Goal: Information Seeking & Learning: Learn about a topic

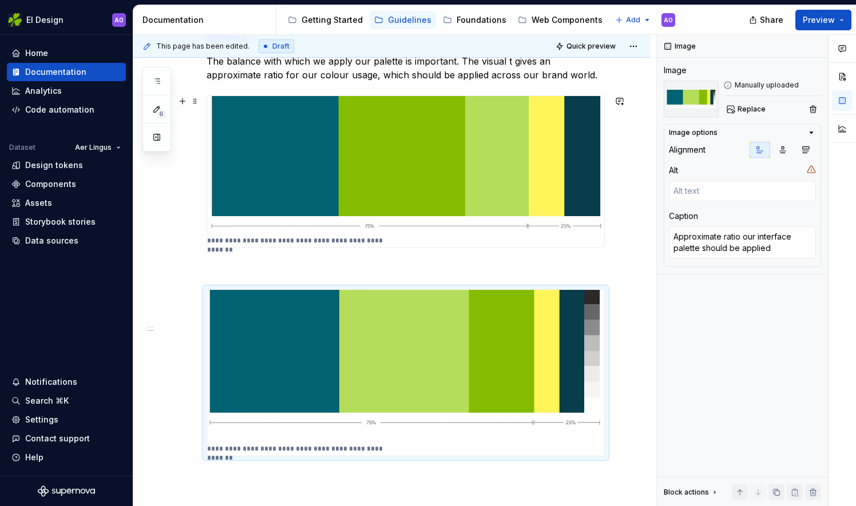
scroll to position [691, 0]
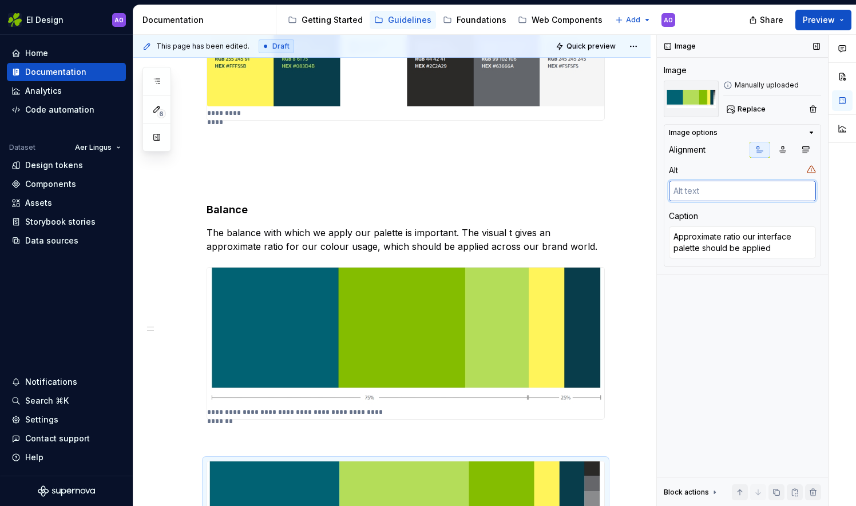
click at [713, 193] on textarea at bounding box center [742, 191] width 147 height 21
type textarea ","
type textarea "*"
type textarea ",,"
type textarea "*"
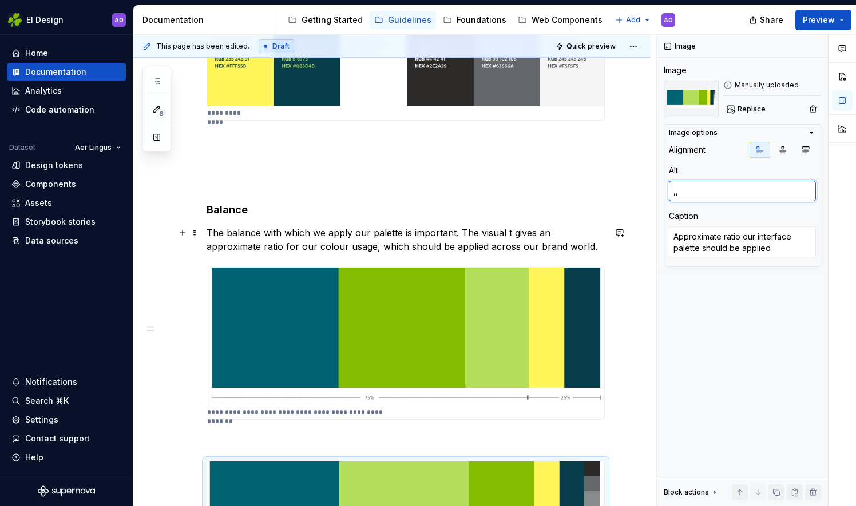
type textarea ",,,"
type textarea "*"
type textarea ",,,,"
type textarea "*"
type textarea ",,,,,"
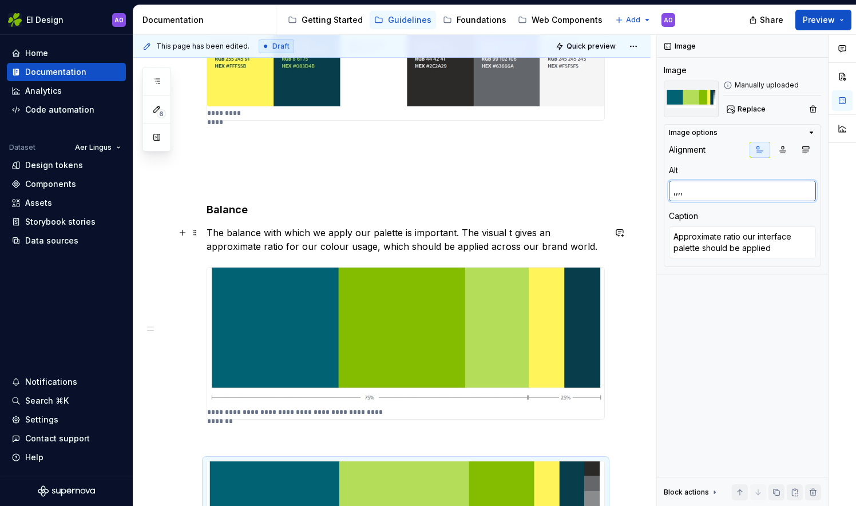
type textarea "*"
type textarea ",,,,"
type textarea "*"
type textarea ",,,"
type textarea "*"
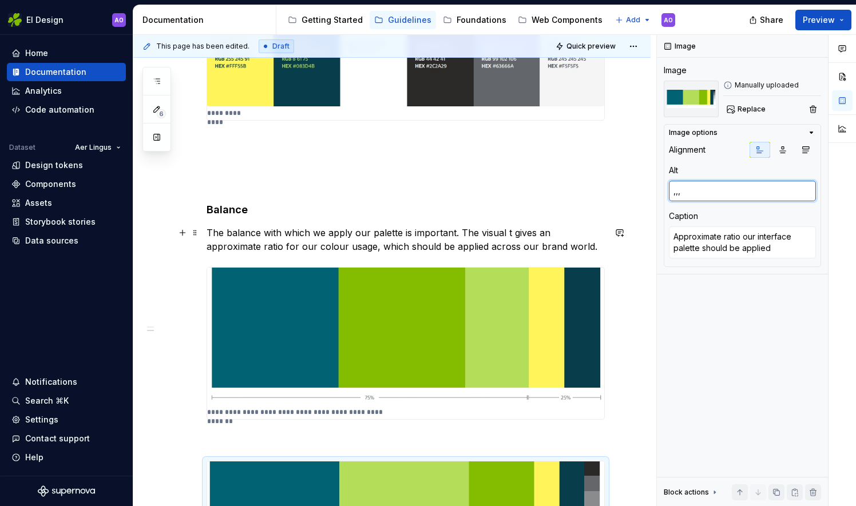
type textarea ",,"
type textarea "*"
type textarea ","
type textarea "*"
click at [385, 351] on img at bounding box center [405, 337] width 397 height 138
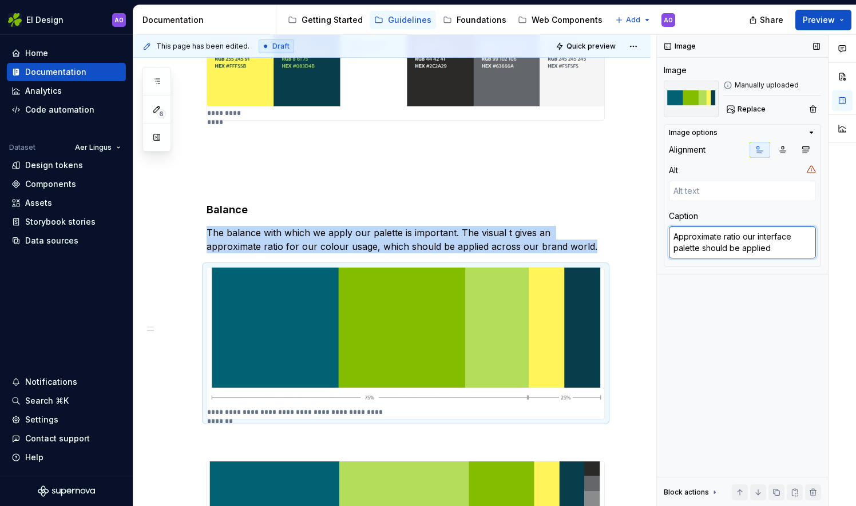
type textarea "*"
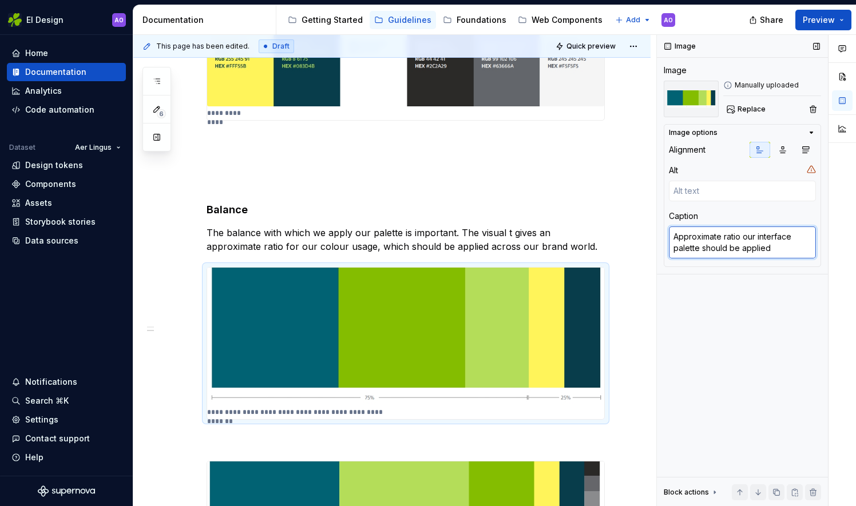
click at [783, 251] on textarea "Approximate ratio our interface palette should be applied" at bounding box center [742, 243] width 147 height 32
click at [782, 246] on textarea "Approximate ratio our interface palette should be applied" at bounding box center [742, 243] width 147 height 32
type textarea "Approximate ratio our interface palette should be applie"
type textarea "*"
type textarea "Approximate ratio our interface palette should be applied"
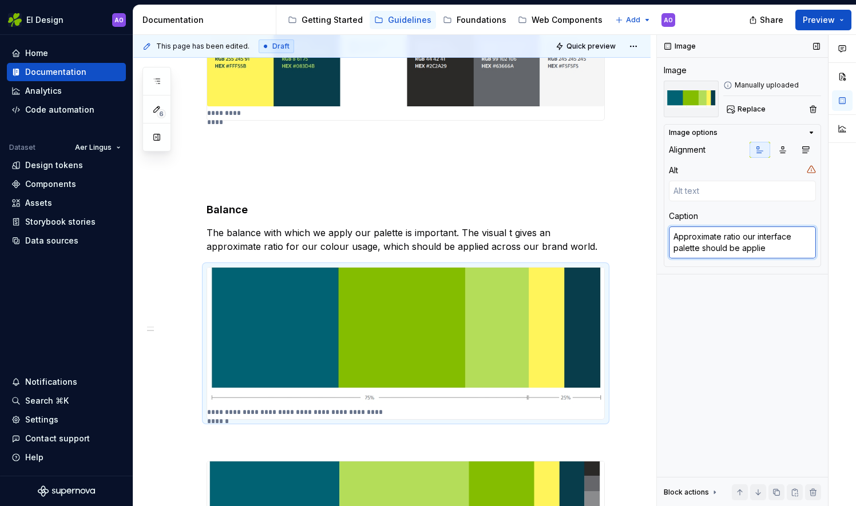
type textarea "*"
click at [736, 196] on textarea at bounding box center [742, 191] width 147 height 21
type textarea "k"
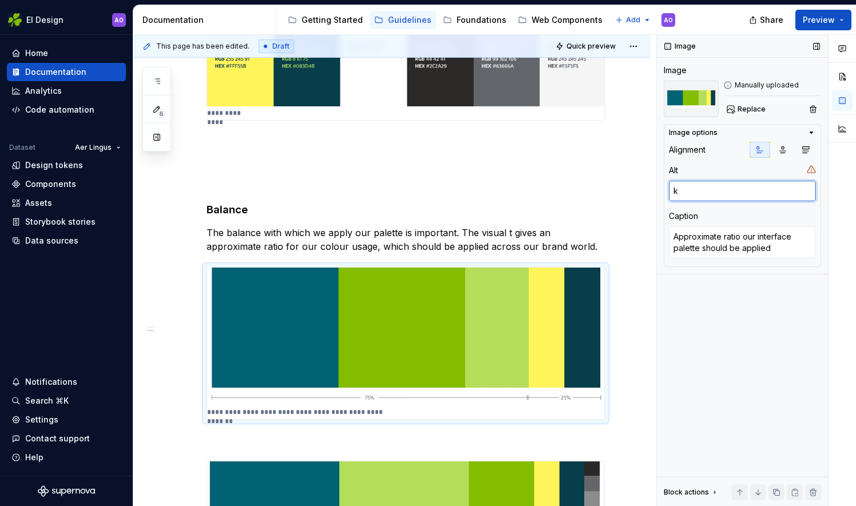
type textarea "*"
type textarea "kk"
type textarea "*"
type textarea "kkk"
type textarea "*"
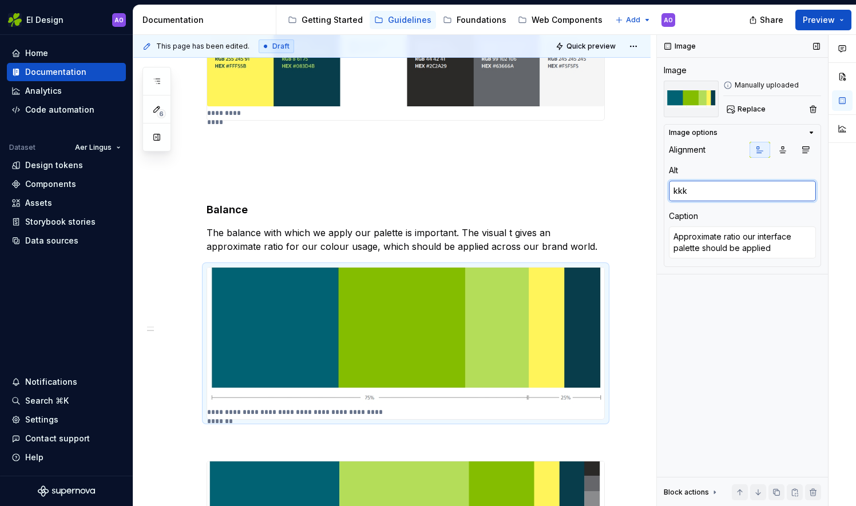
type textarea "kkkk"
type textarea "*"
type textarea "kkk"
type textarea "*"
type textarea "kk"
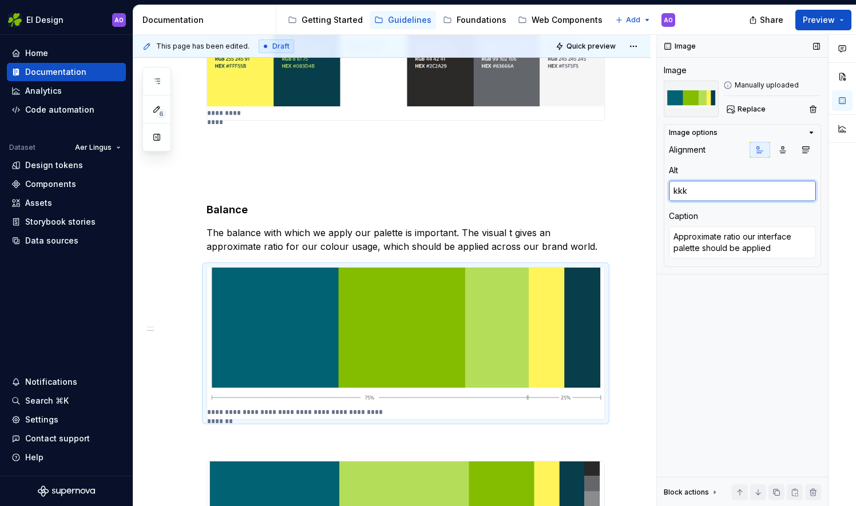
type textarea "*"
type textarea "k"
type textarea "*"
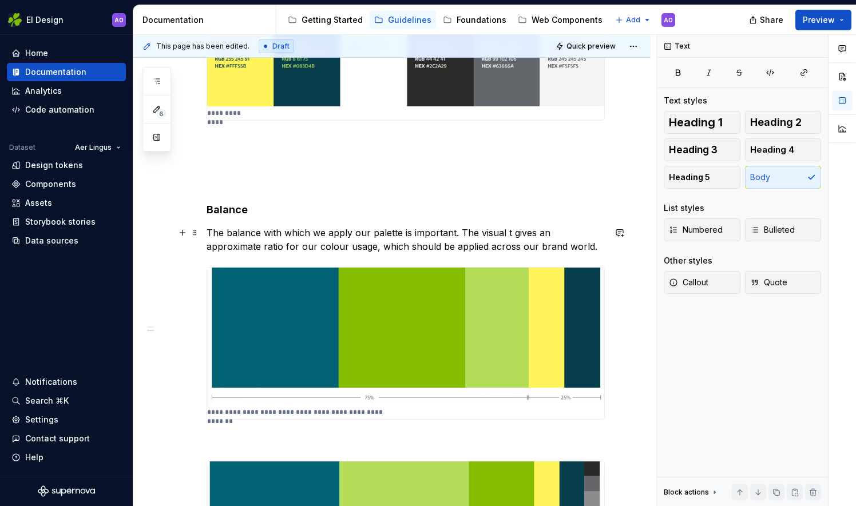
click at [505, 232] on p "The balance with which we apply our palette is important. The visual t gives an…" at bounding box center [406, 239] width 398 height 27
click at [506, 231] on p "The balance with which we apply our palette is important. The visual t gives an…" at bounding box center [406, 239] width 398 height 27
click at [507, 232] on p "The balance with which we apply our palette is important. The visual t gives an…" at bounding box center [406, 239] width 398 height 27
type textarea "*"
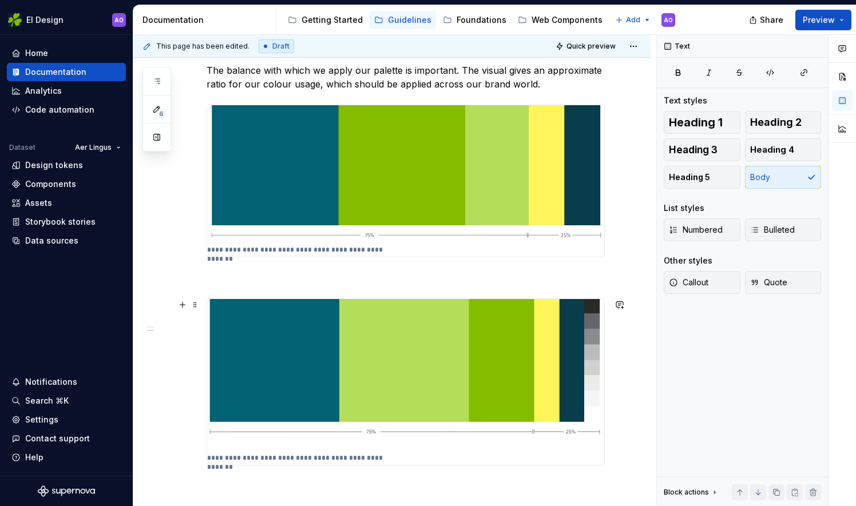
scroll to position [748, 0]
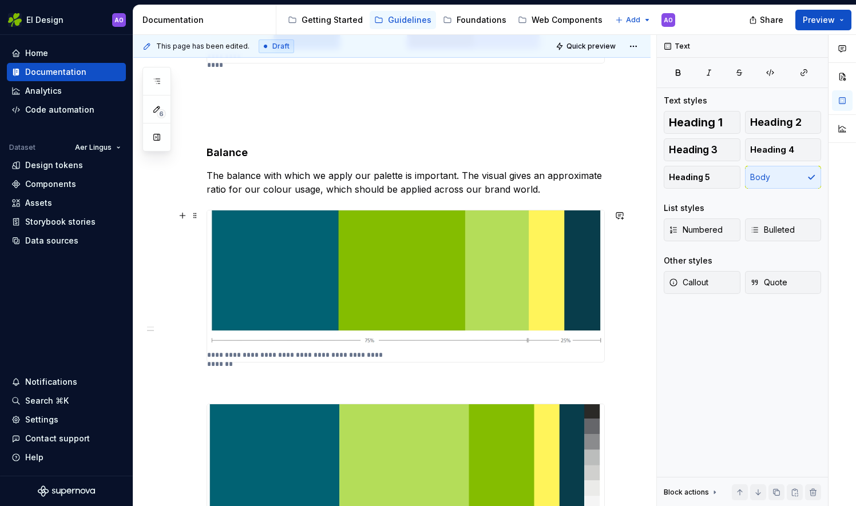
click at [502, 268] on img at bounding box center [405, 280] width 397 height 138
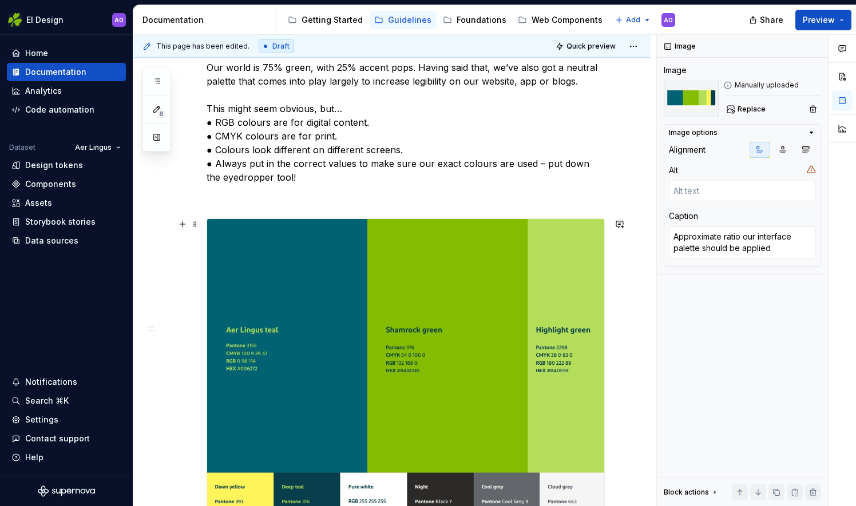
scroll to position [0, 0]
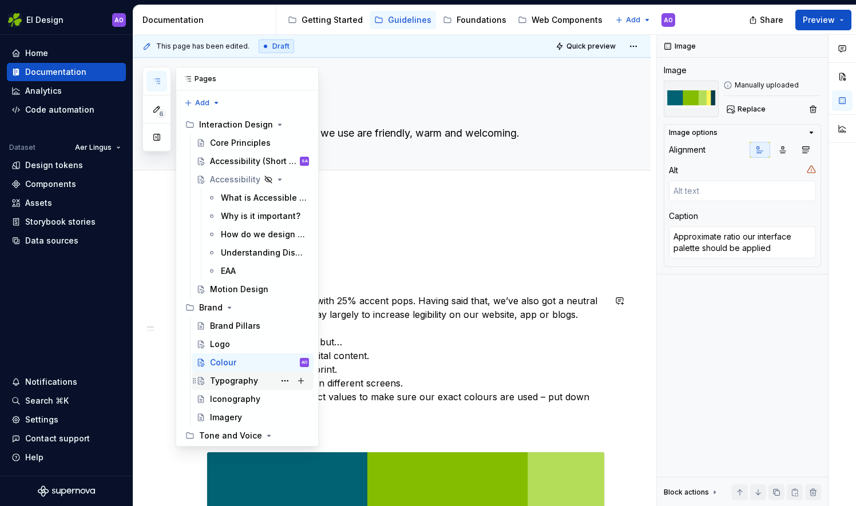
click at [223, 383] on div "Typography" at bounding box center [234, 380] width 48 height 11
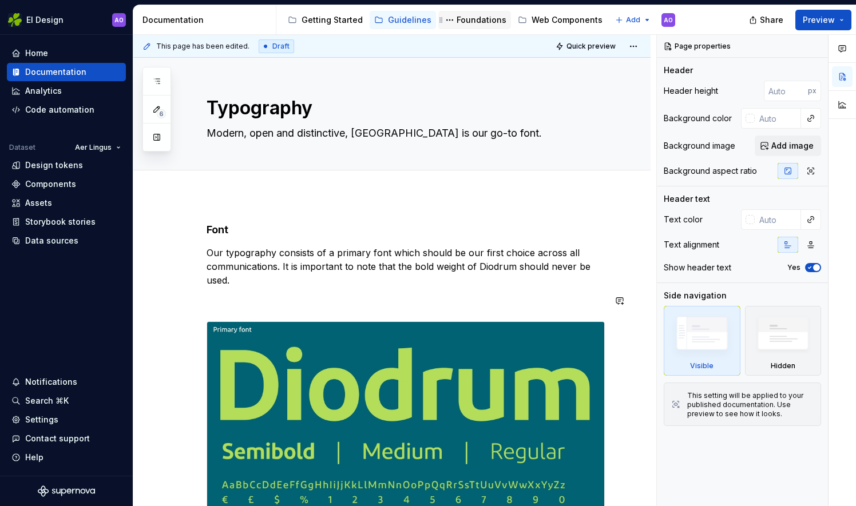
type textarea "*"
